Goal: Check status: Check status

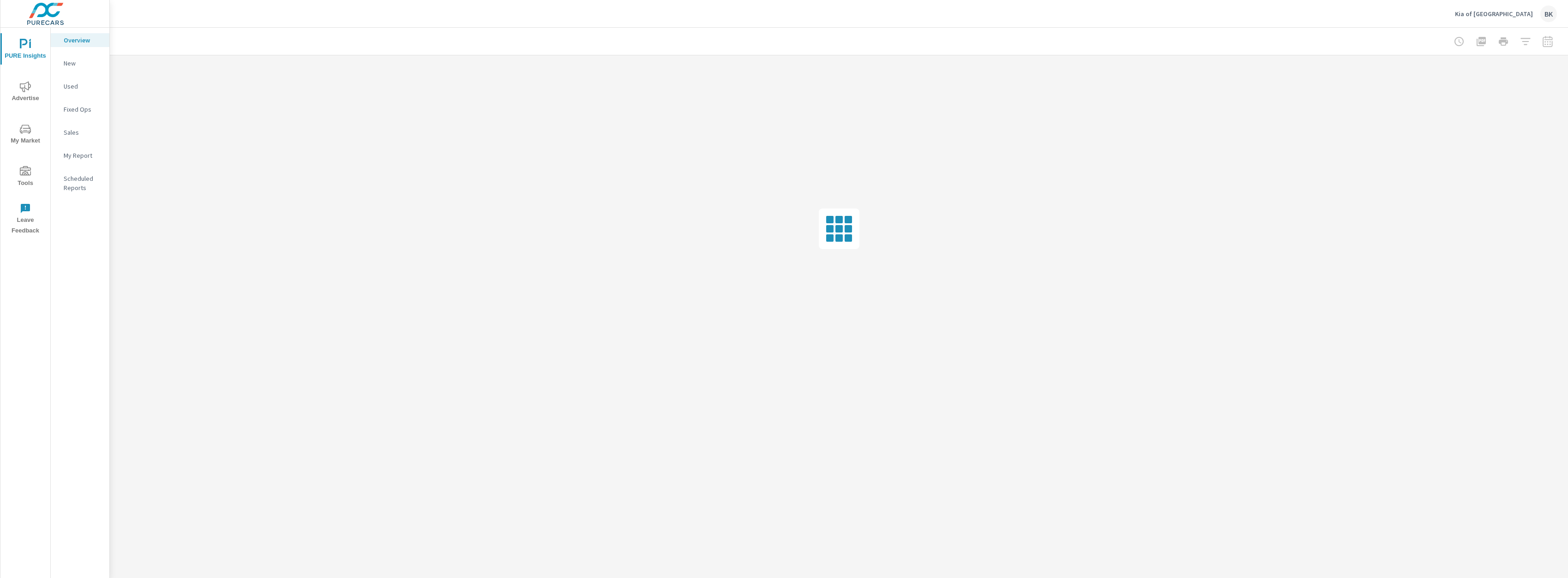
click at [32, 87] on span "Advertise" at bounding box center [26, 92] width 45 height 23
click at [75, 63] on p "Search" at bounding box center [82, 63] width 38 height 9
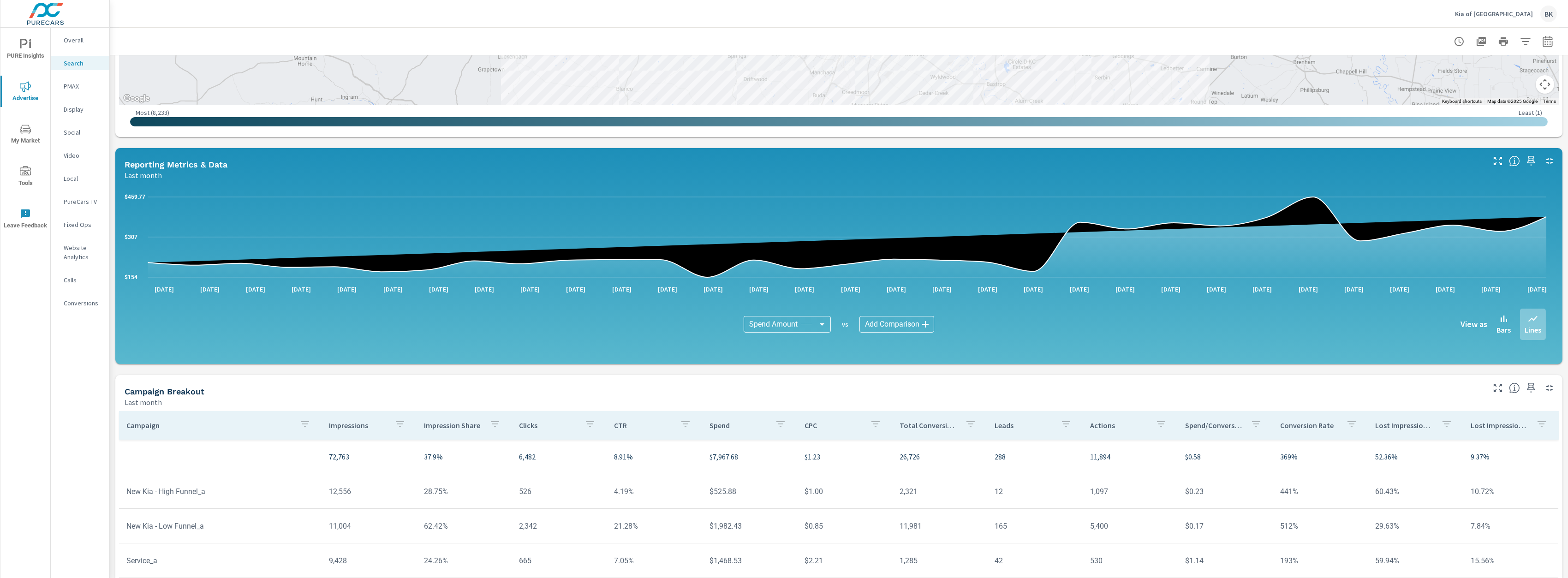
scroll to position [369, 0]
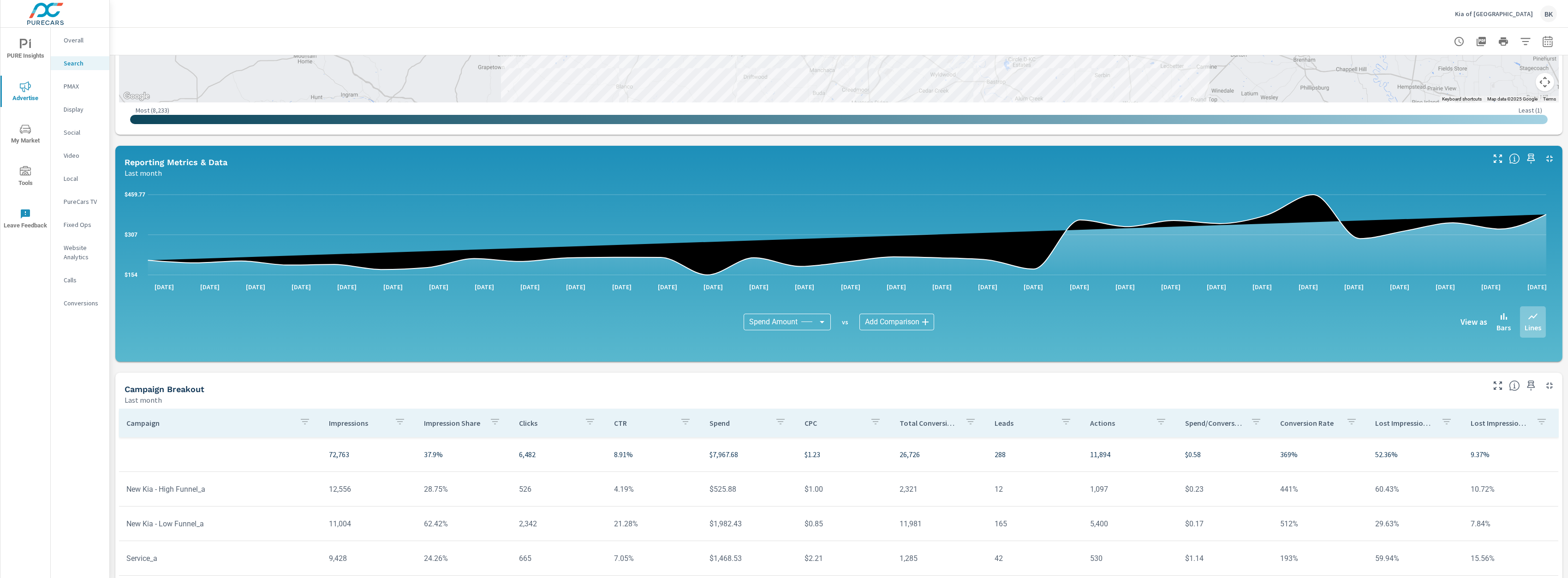
click at [1492, 321] on div "Bars" at bounding box center [1503, 322] width 24 height 31
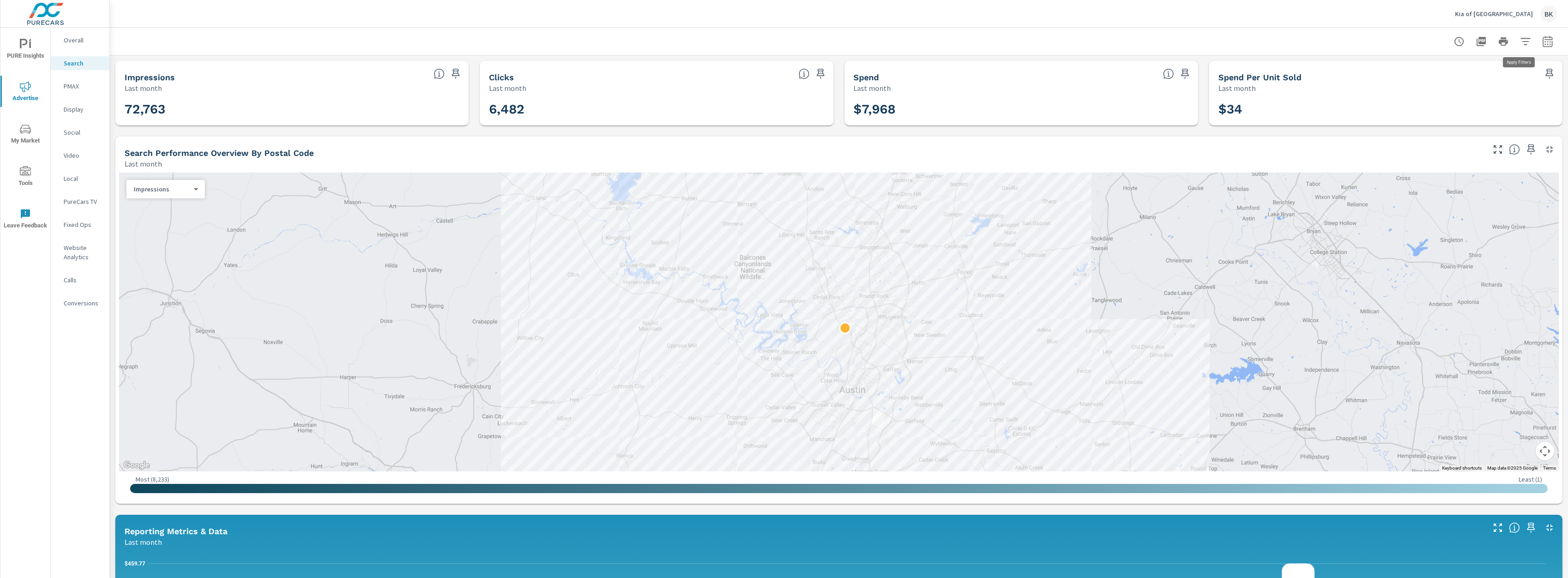
click at [1520, 40] on icon "button" at bounding box center [1525, 41] width 11 height 11
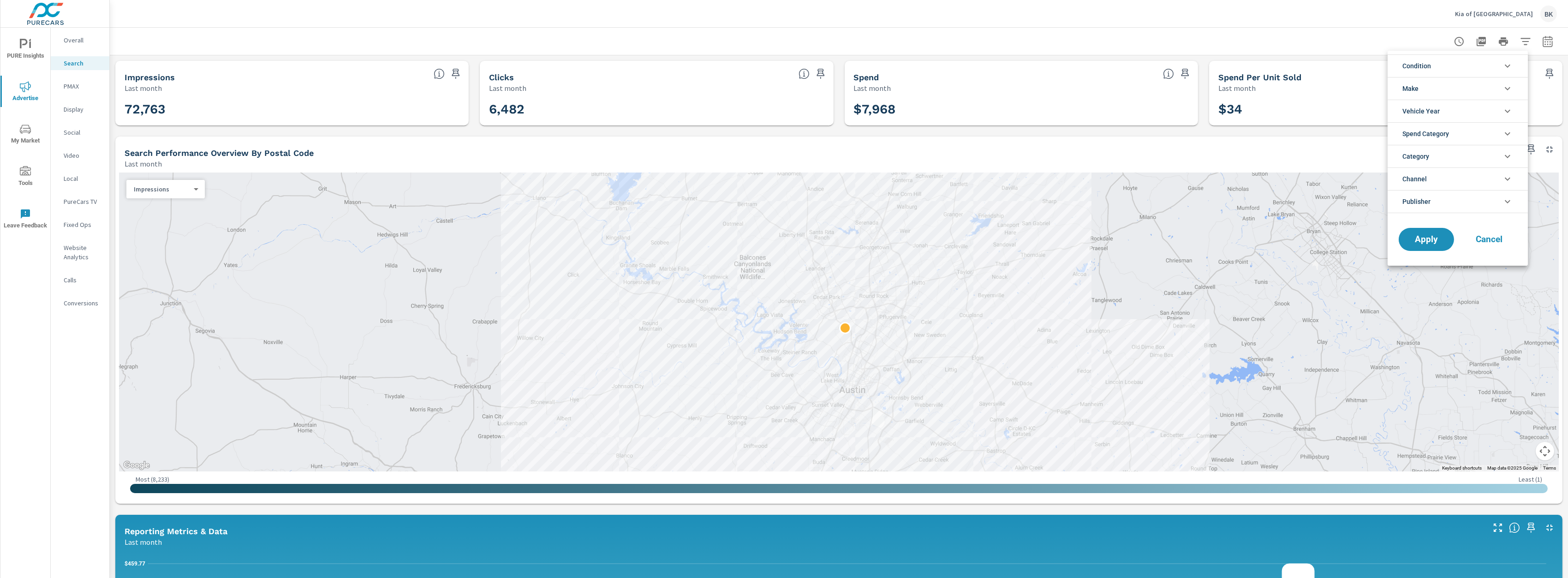
click at [1541, 42] on div at bounding box center [784, 289] width 1568 height 578
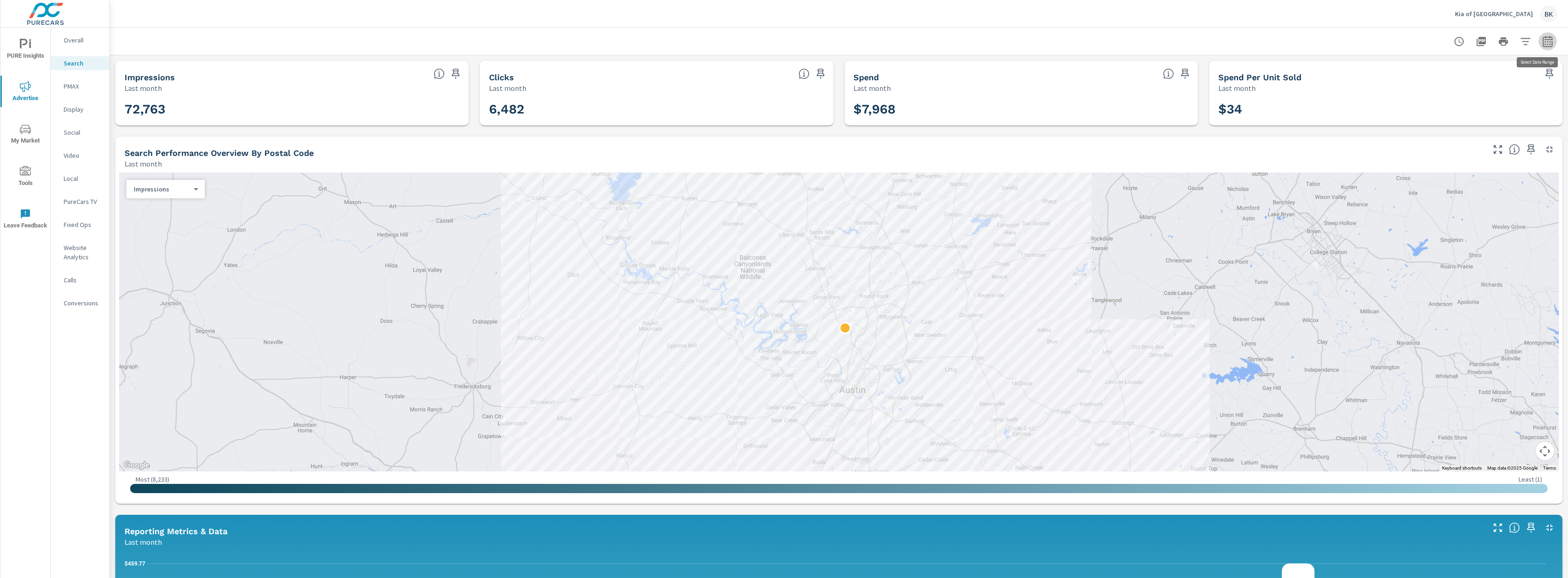
click at [1544, 42] on icon "button" at bounding box center [1547, 42] width 6 height 3
click at [1497, 78] on select "Custom [DATE] Last week Last 7 days Last 14 days Last 30 days Last 45 days Last…" at bounding box center [1467, 80] width 92 height 18
click at [1421, 71] on select "Custom [DATE] Last week Last 7 days Last 14 days Last 30 days Last 45 days Last…" at bounding box center [1467, 80] width 92 height 18
select select "Last 30 days"
click at [1446, 129] on span "Apply" at bounding box center [1447, 130] width 37 height 8
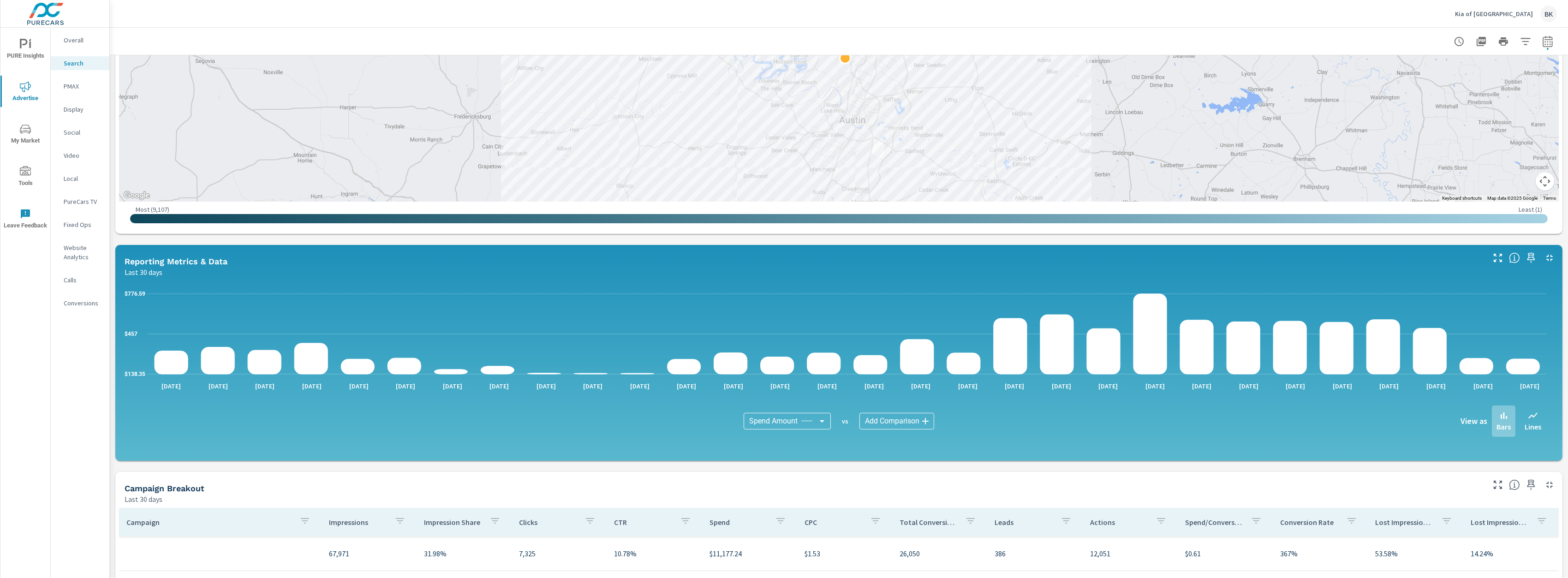
scroll to position [282, 0]
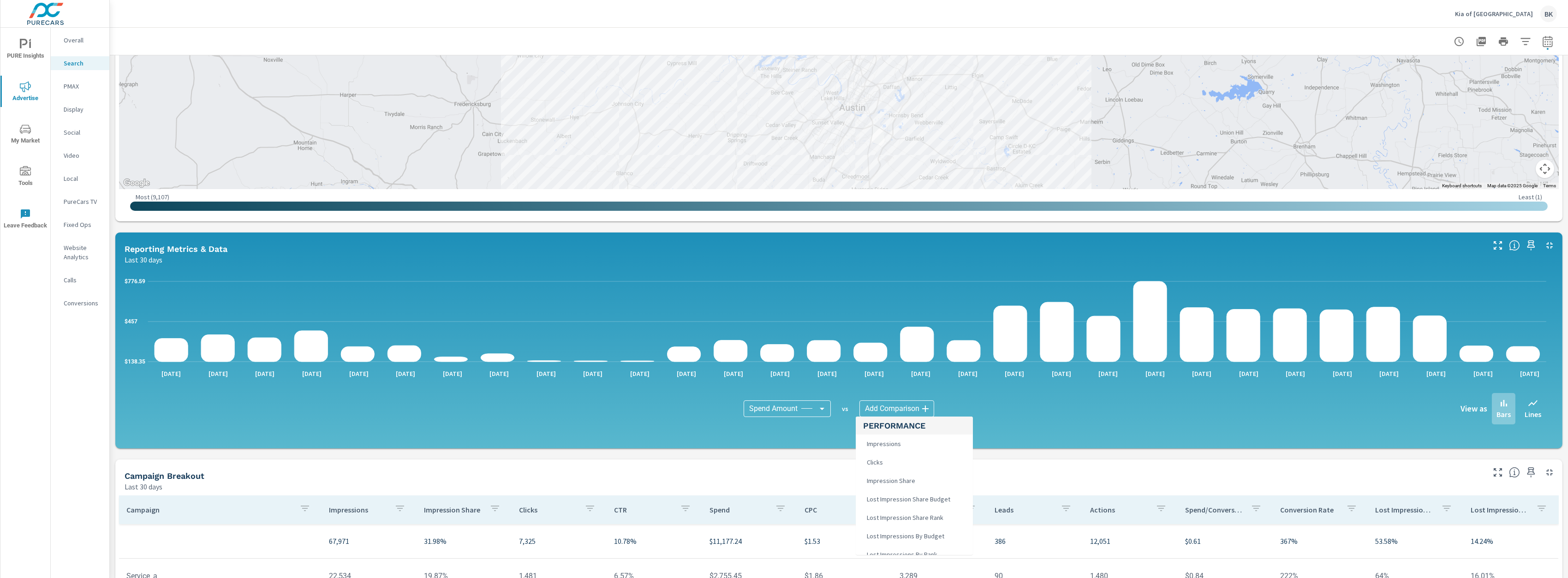
click at [901, 407] on body "PURE Insights Advertise My Market Tools Leave Feedback Overall Search PMAX Disp…" at bounding box center [784, 289] width 1568 height 578
click at [897, 487] on li "VDP Views" at bounding box center [914, 488] width 117 height 18
type input "VDP Views"
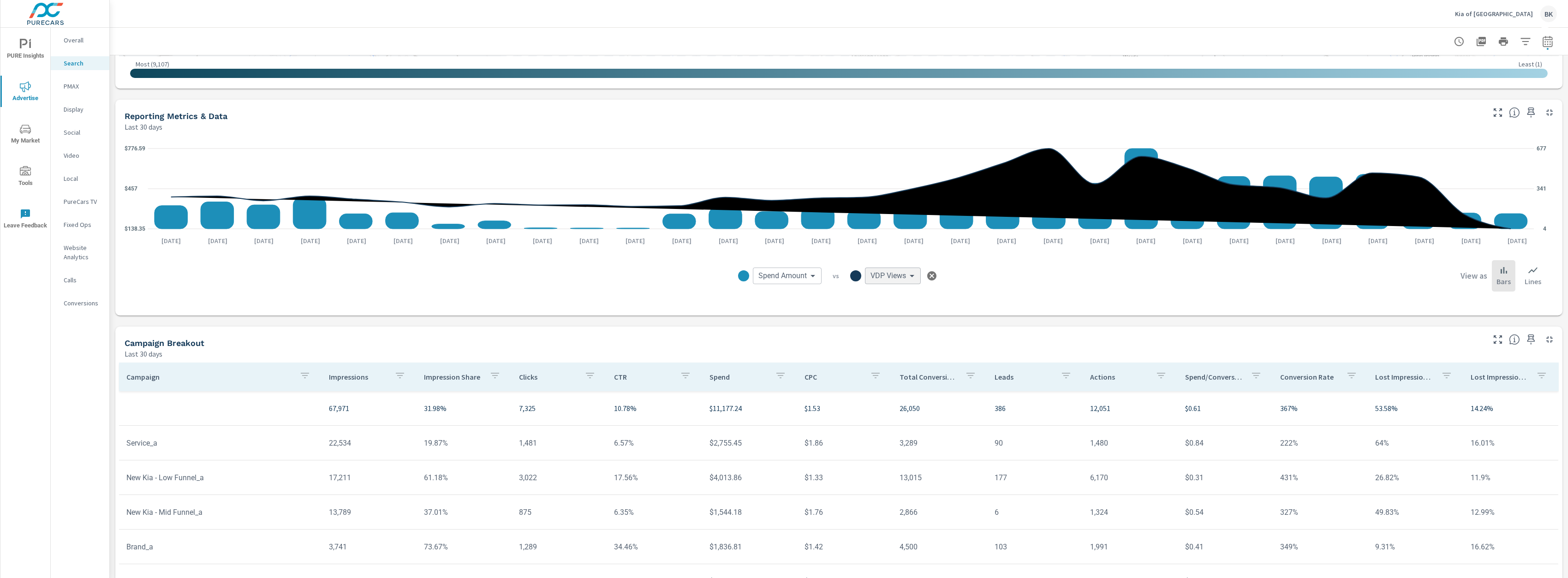
scroll to position [369, 0]
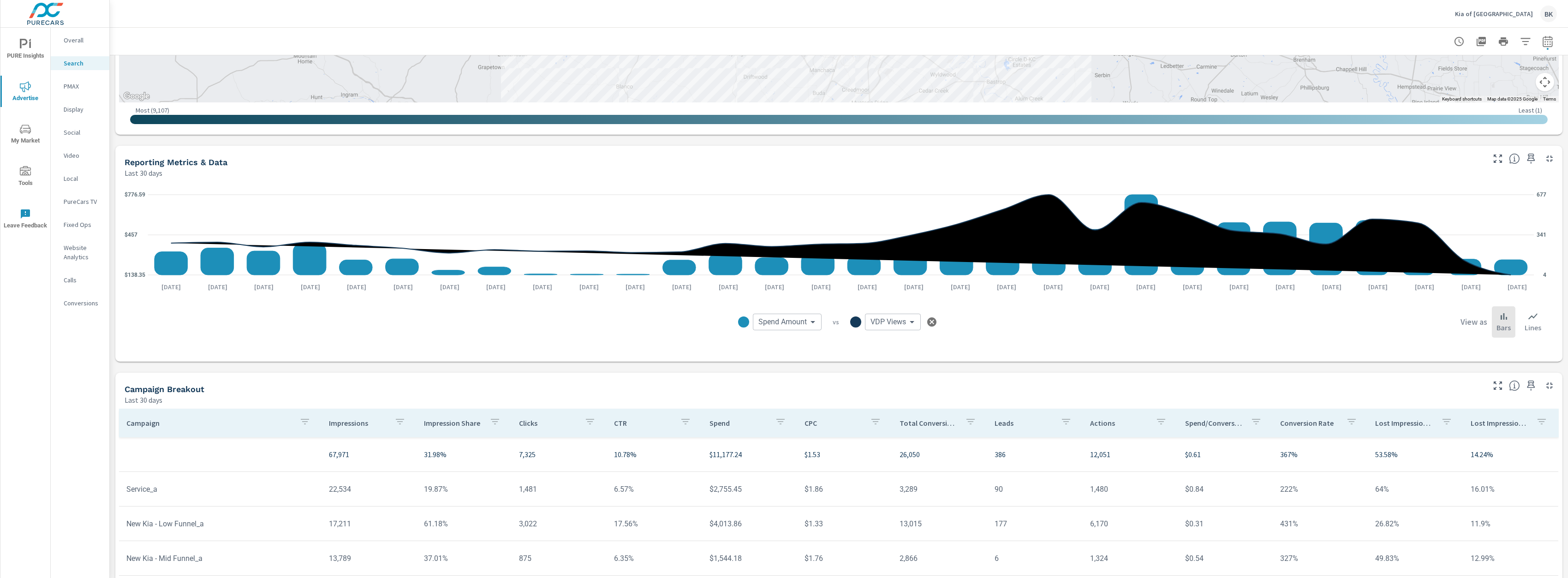
click at [76, 88] on p "PMAX" at bounding box center [82, 86] width 38 height 9
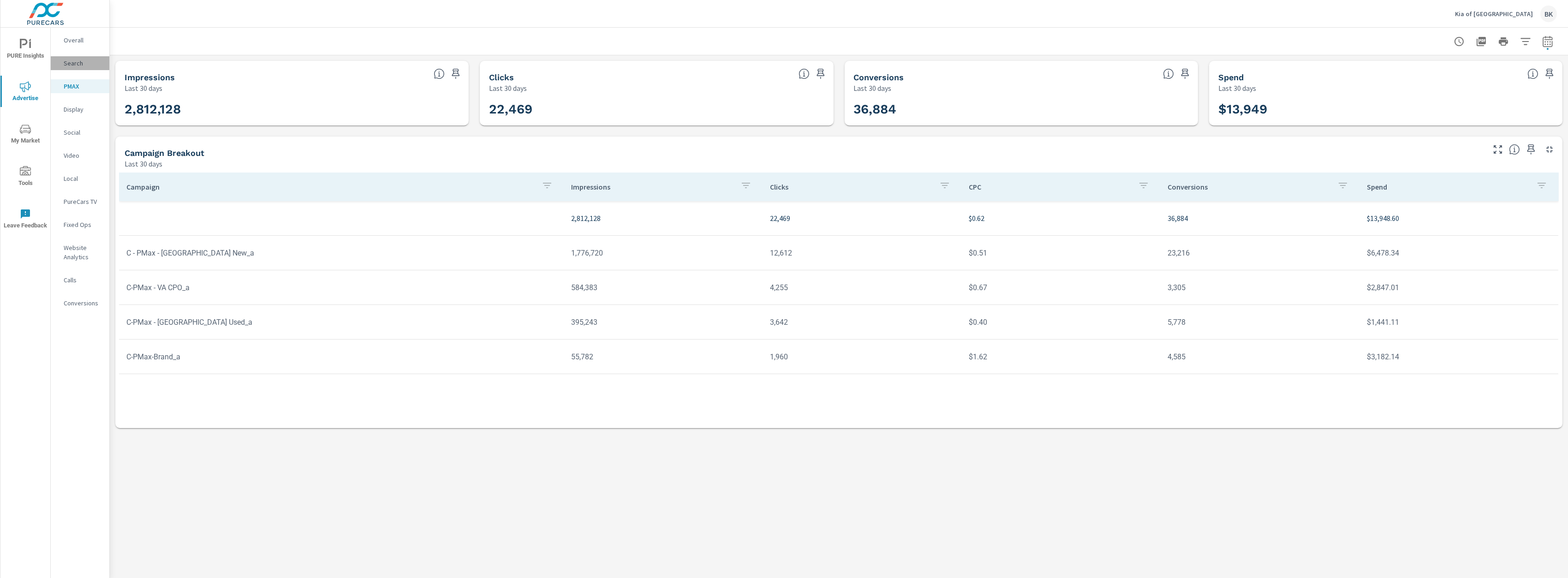
click at [82, 65] on p "Search" at bounding box center [82, 63] width 38 height 9
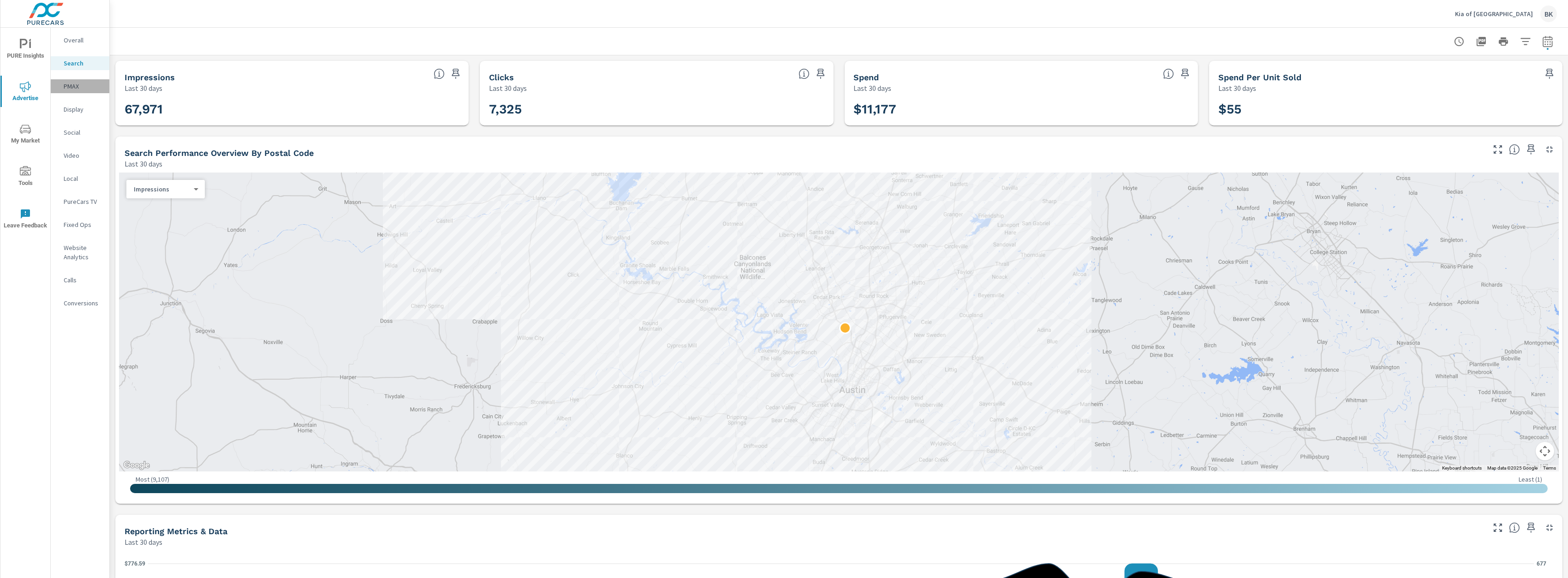
click at [76, 88] on p "PMAX" at bounding box center [82, 86] width 38 height 9
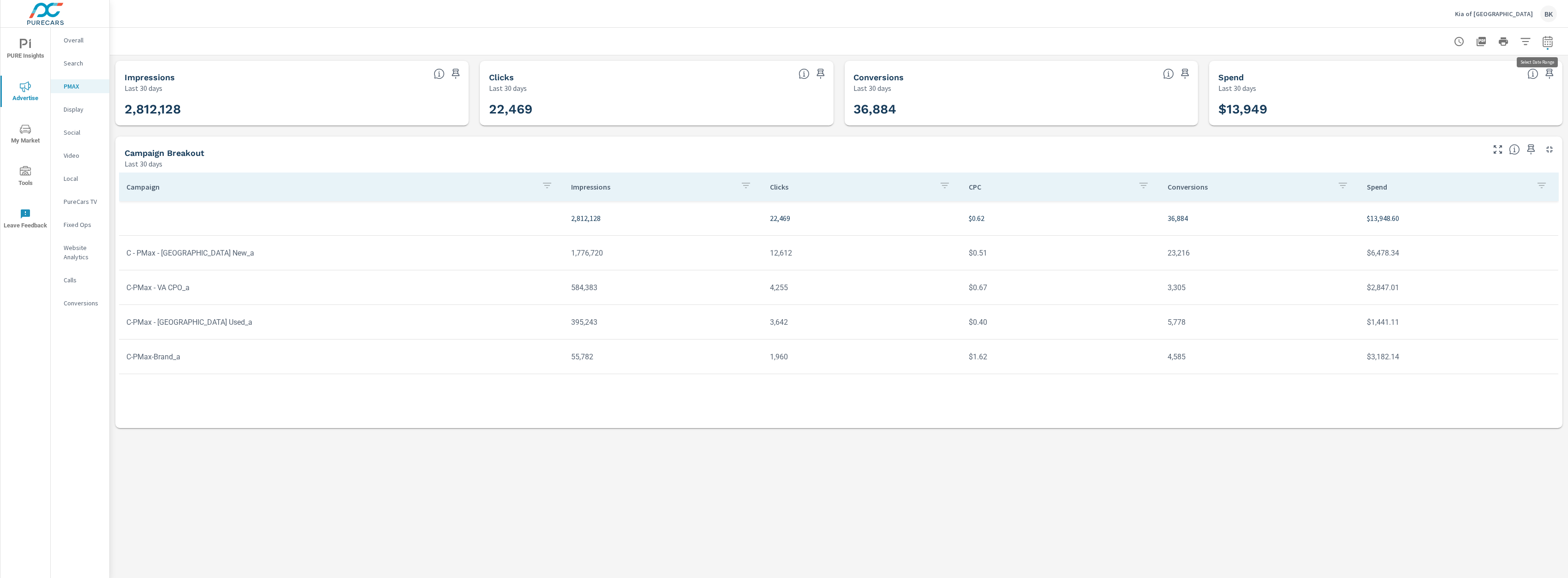
click at [1547, 42] on icon "button" at bounding box center [1548, 41] width 11 height 11
click at [1515, 84] on select "Custom [DATE] Last week Last 7 days Last 14 days Last 30 days Last 45 days Last…" at bounding box center [1474, 80] width 92 height 18
click at [1428, 71] on select "Custom [DATE] Last week Last 7 days Last 14 days Last 30 days Last 45 days Last…" at bounding box center [1474, 80] width 92 height 18
select select "Last 14 days"
click at [1453, 135] on span "Apply" at bounding box center [1453, 130] width 37 height 8
